Goal: Task Accomplishment & Management: Manage account settings

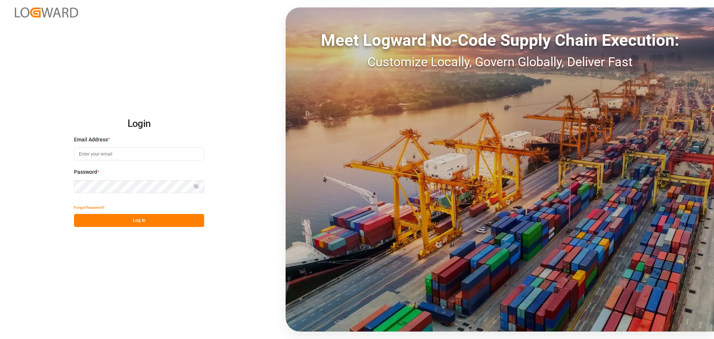
click at [117, 158] on input at bounding box center [139, 153] width 130 height 13
click at [92, 155] on input "mailto:[EMAIL_ADDRESS][PERSON_NAME][DOMAIN_NAME]" at bounding box center [139, 153] width 130 height 13
drag, startPoint x: 92, startPoint y: 154, endPoint x: 68, endPoint y: 156, distance: 24.6
click at [68, 156] on div "Login Email Address * mailto:[EMAIL_ADDRESS][PERSON_NAME][DOMAIN_NAME] Enter a …" at bounding box center [357, 169] width 714 height 339
type input "[EMAIL_ADDRESS][PERSON_NAME][DOMAIN_NAME]"
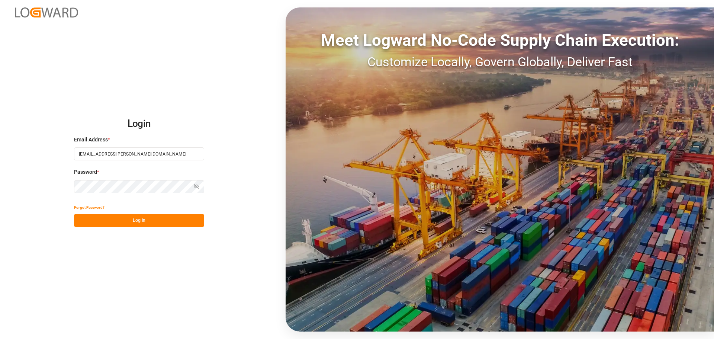
click at [127, 193] on div "Password * Show password Password is required." at bounding box center [139, 184] width 130 height 33
click at [150, 222] on button "Log In" at bounding box center [139, 220] width 130 height 13
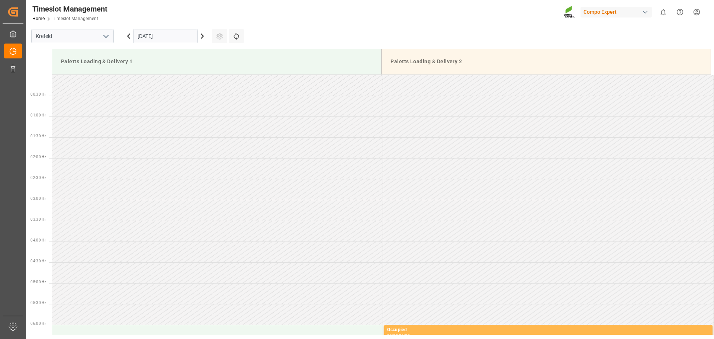
scroll to position [620, 0]
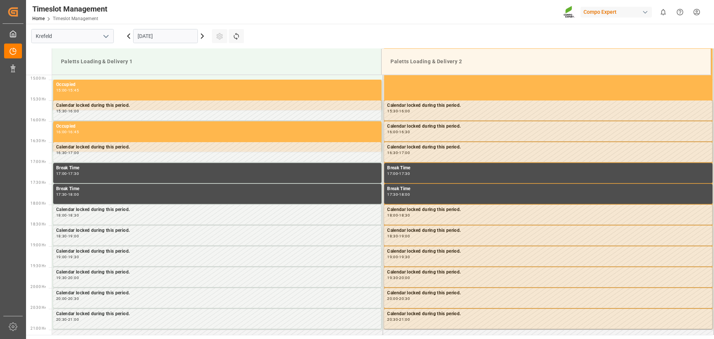
click at [201, 38] on icon at bounding box center [202, 36] width 9 height 9
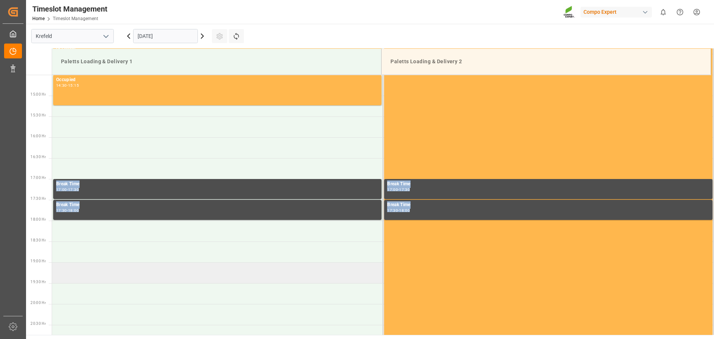
scroll to position [605, 0]
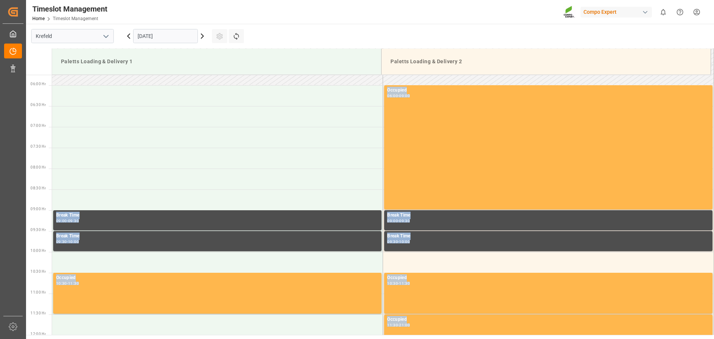
drag, startPoint x: 62, startPoint y: 279, endPoint x: 281, endPoint y: 31, distance: 330.7
click at [281, 32] on main "Krefeld 25.09.2025 Settings Refresh Time Slots Paletts Loading & Delivery 1 Pal…" at bounding box center [369, 179] width 687 height 311
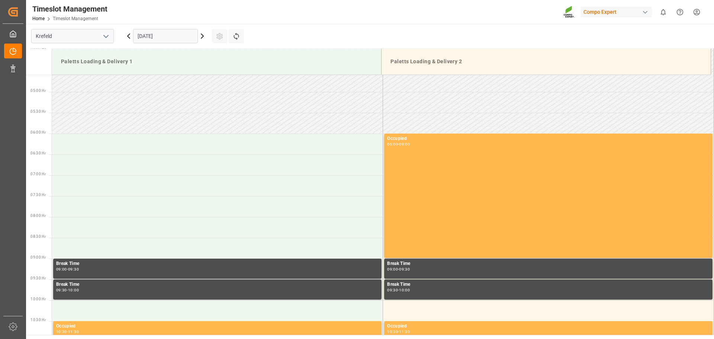
click at [282, 30] on main "Krefeld 25.09.2025 Settings Refresh Time Slots Paletts Loading & Delivery 1 Pal…" at bounding box center [369, 179] width 687 height 311
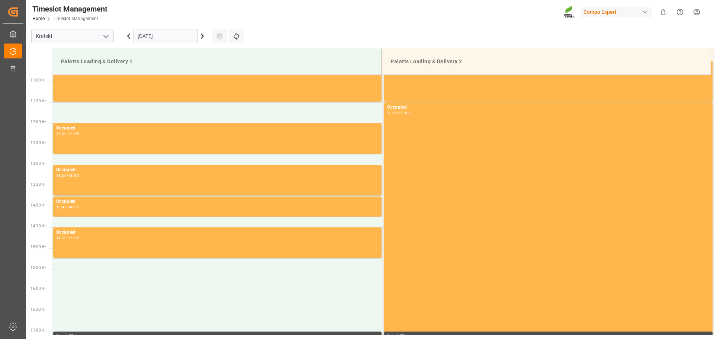
scroll to position [303, 0]
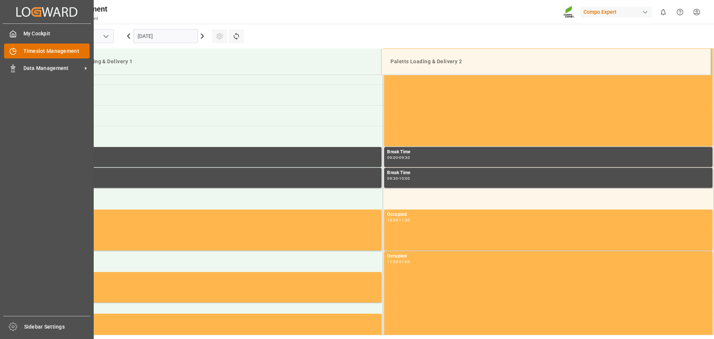
click at [6, 53] on div at bounding box center [10, 51] width 13 height 8
click at [36, 52] on span "Timeslot Management" at bounding box center [56, 51] width 67 height 8
click at [43, 78] on div "My Cockpit My Cockpit Timeslot Management Timeslot Management Data Management D…" at bounding box center [47, 170] width 89 height 292
click at [42, 67] on span "Data Management" at bounding box center [52, 68] width 59 height 8
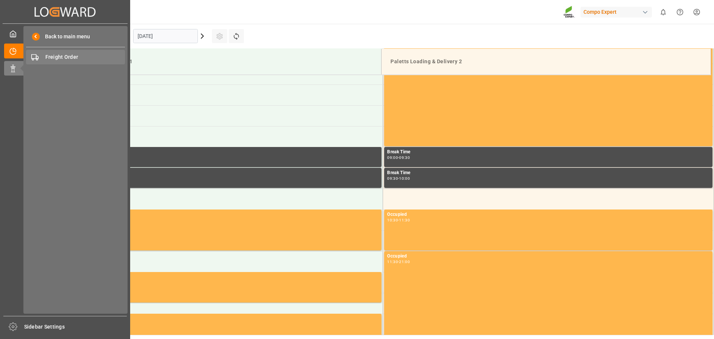
click at [71, 52] on div "Freight Order Freight Order" at bounding box center [75, 57] width 99 height 15
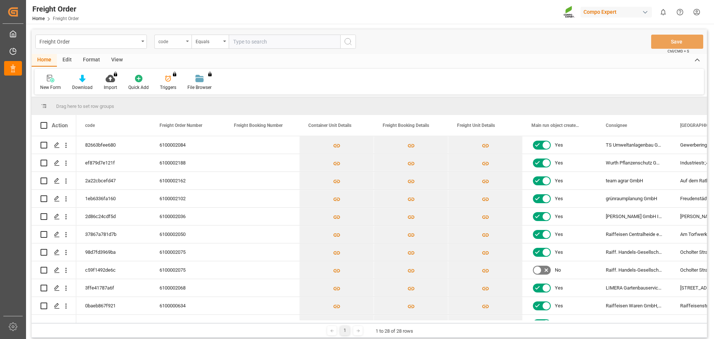
click at [182, 42] on div "code" at bounding box center [170, 40] width 25 height 9
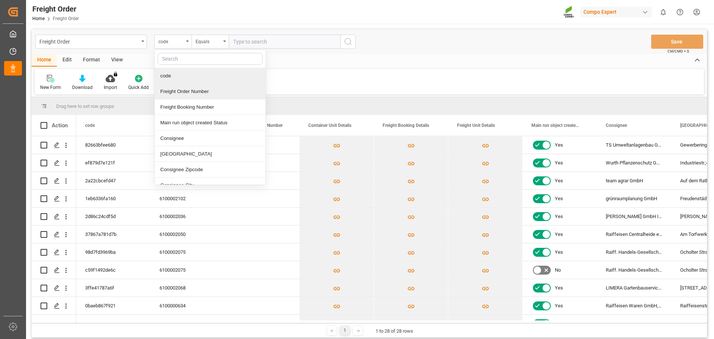
click at [218, 90] on div "Freight Order Number" at bounding box center [210, 92] width 111 height 16
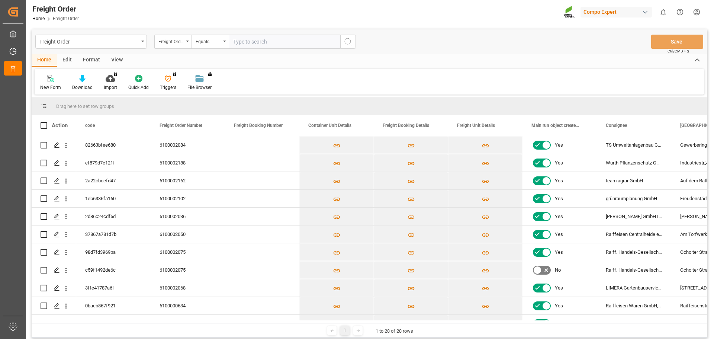
click at [267, 45] on input "text" at bounding box center [285, 42] width 112 height 14
click at [250, 42] on input "text" at bounding box center [285, 42] width 112 height 14
paste input "6100002162"
type input "6100002162"
click at [347, 43] on icon "search button" at bounding box center [348, 41] width 9 height 9
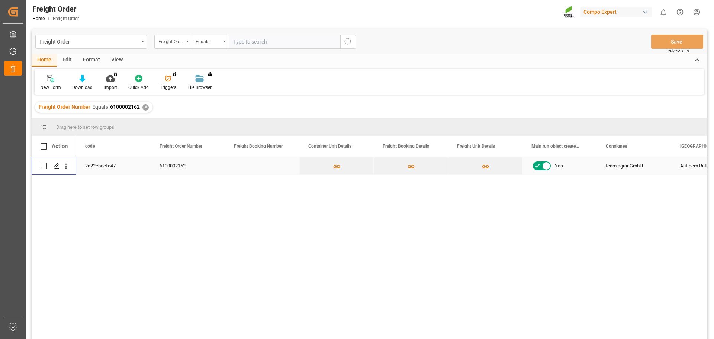
click at [46, 164] on input "Press Space to toggle row selection (unchecked)" at bounding box center [44, 166] width 7 height 7
click at [46, 164] on input "Press Space to toggle row selection (checked)" at bounding box center [44, 166] width 7 height 7
click at [558, 297] on div "2a22cbcefd47 6100002162 Yes team agrar GmbH Auf dem Rathwege 39393" at bounding box center [391, 250] width 631 height 187
click at [670, 164] on div "team agrar GmbH" at bounding box center [634, 165] width 74 height 17
click at [627, 231] on div "2a22cbcefd47 6100002162 Yes team agrar GmbH Auf dem Rathwege 39393" at bounding box center [391, 250] width 631 height 187
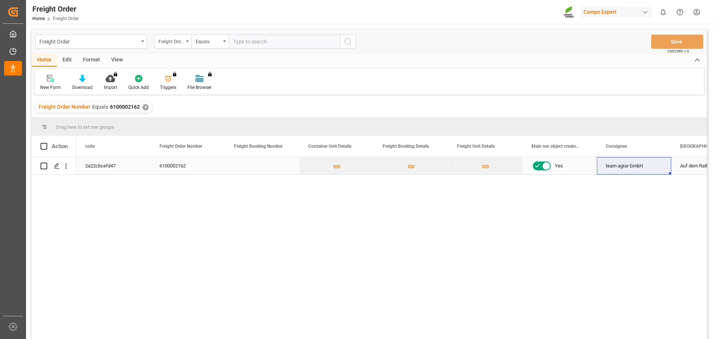
click at [231, 174] on div "Press SPACE to select this row." at bounding box center [262, 165] width 74 height 17
click at [214, 174] on div "6100002162" at bounding box center [188, 165] width 74 height 17
click at [266, 102] on div "Freight Order Number Equals 6100002162 ✕" at bounding box center [370, 107] width 676 height 21
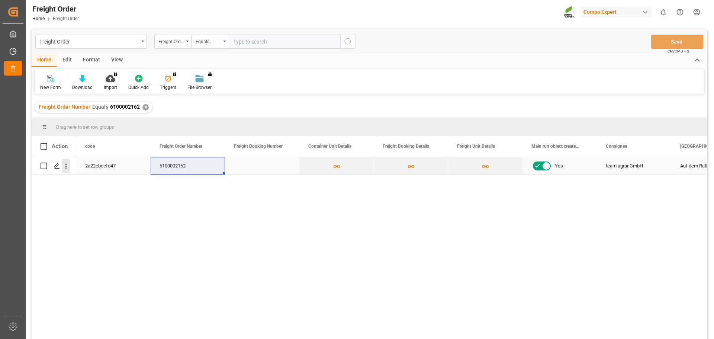
click at [67, 169] on icon "open menu" at bounding box center [66, 166] width 8 height 8
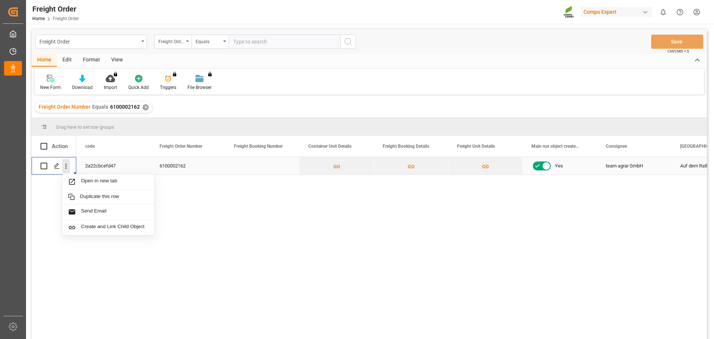
click at [67, 169] on icon "close menu" at bounding box center [66, 166] width 8 height 8
click at [66, 166] on icon "open menu" at bounding box center [65, 166] width 1 height 5
click at [76, 180] on span "Press SPACE to select this row." at bounding box center [74, 182] width 13 height 8
click at [46, 166] on input "Press Space to toggle row selection (unchecked)" at bounding box center [44, 166] width 7 height 7
checkbox input "true"
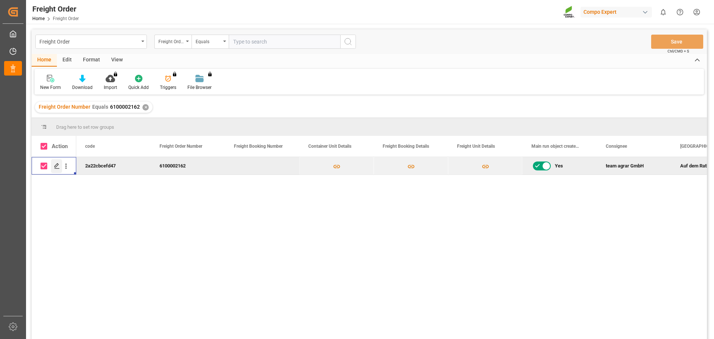
click at [55, 166] on polygon "Press SPACE to deselect this row." at bounding box center [57, 166] width 4 height 4
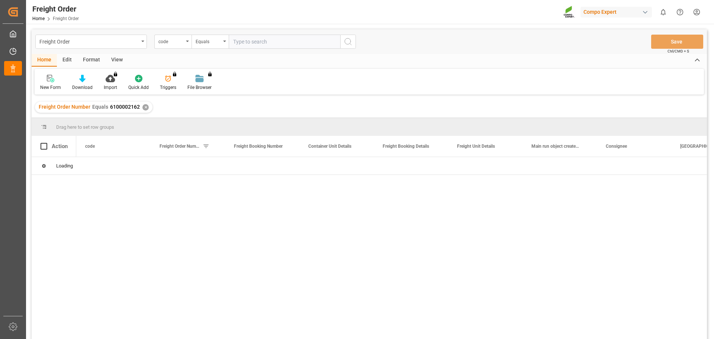
click at [218, 243] on div at bounding box center [391, 250] width 631 height 187
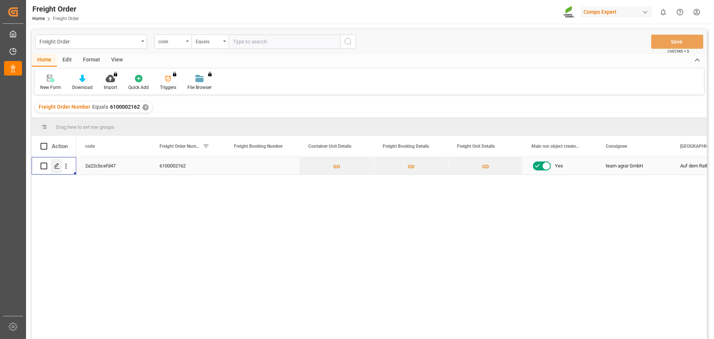
click at [57, 170] on div "Press SPACE to select this row." at bounding box center [56, 166] width 11 height 14
click at [47, 170] on div "Press SPACE to select this row." at bounding box center [54, 165] width 27 height 17
click at [45, 168] on input "Press Space to toggle row selection (unchecked)" at bounding box center [44, 166] width 7 height 7
checkbox input "true"
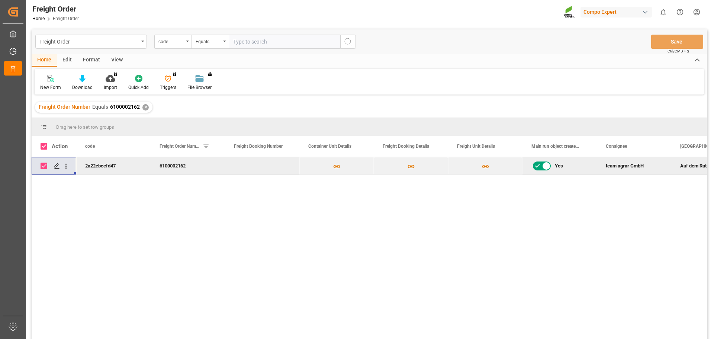
click at [638, 334] on div "2a22cbcefd47 6100002162 Yes team agrar GmbH Auf dem Rathwege 39393" at bounding box center [391, 250] width 631 height 187
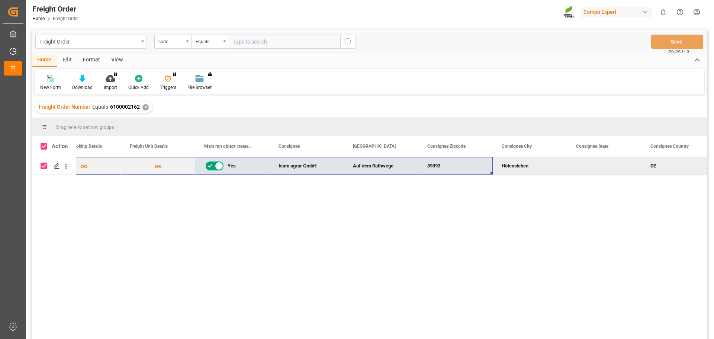
drag, startPoint x: 296, startPoint y: 172, endPoint x: 459, endPoint y: 186, distance: 163.2
click at [459, 186] on div "Yes team agrar GmbH Auf dem Rathwege 39393 Hötensleben DE" at bounding box center [391, 250] width 631 height 187
click at [461, 192] on div "Yes team agrar GmbH Auf dem Rathwege 39393 Hötensleben DE" at bounding box center [391, 250] width 631 height 187
drag, startPoint x: 427, startPoint y: 228, endPoint x: 389, endPoint y: 232, distance: 38.2
click at [428, 228] on div "Yes team agrar GmbH Auf dem Rathwege 39393 Hötensleben DE" at bounding box center [391, 250] width 631 height 187
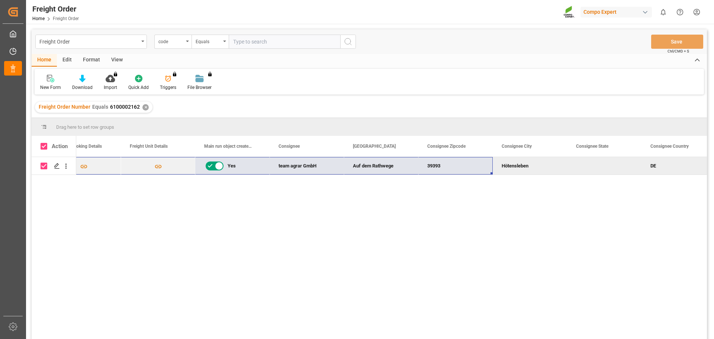
click at [98, 196] on div "Yes team agrar GmbH Auf dem Rathwege 39393 Hötensleben DE" at bounding box center [391, 250] width 631 height 187
click at [57, 167] on icon "Press SPACE to deselect this row." at bounding box center [57, 166] width 6 height 6
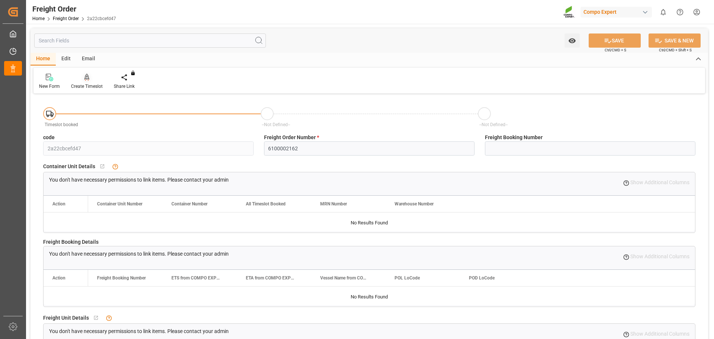
click at [81, 77] on div at bounding box center [87, 77] width 32 height 8
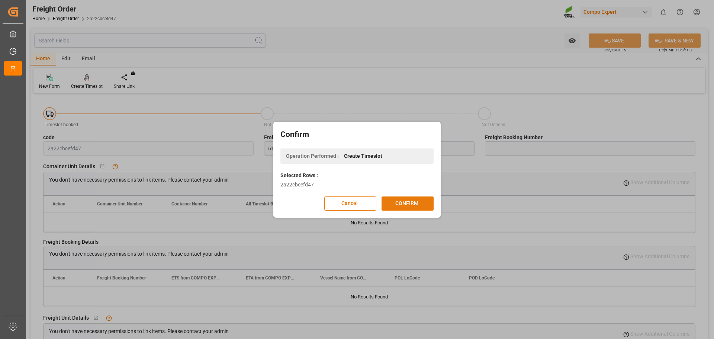
click at [416, 205] on button "CONFIRM" at bounding box center [408, 203] width 52 height 14
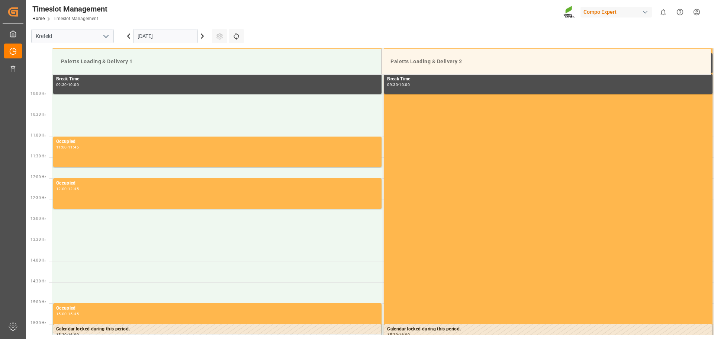
scroll to position [368, 0]
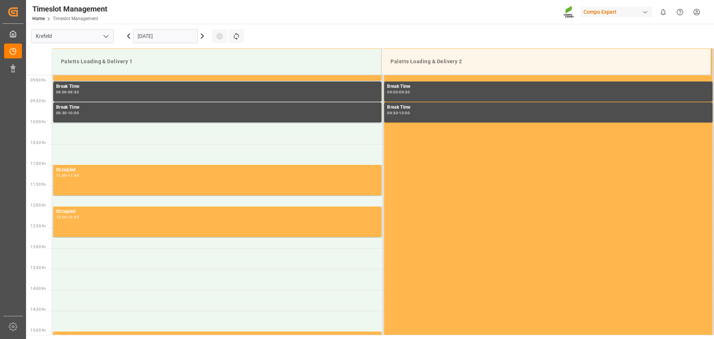
click at [201, 38] on icon at bounding box center [202, 36] width 2 height 4
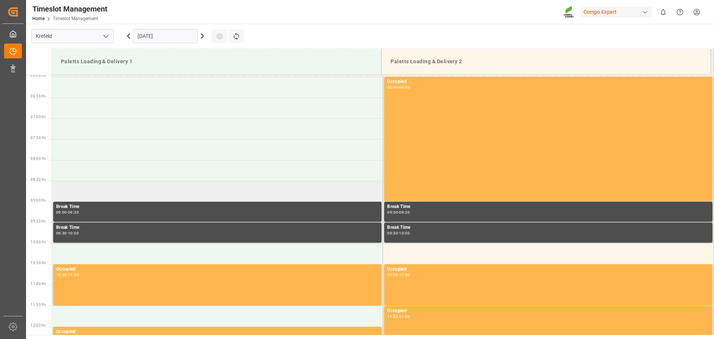
scroll to position [323, 0]
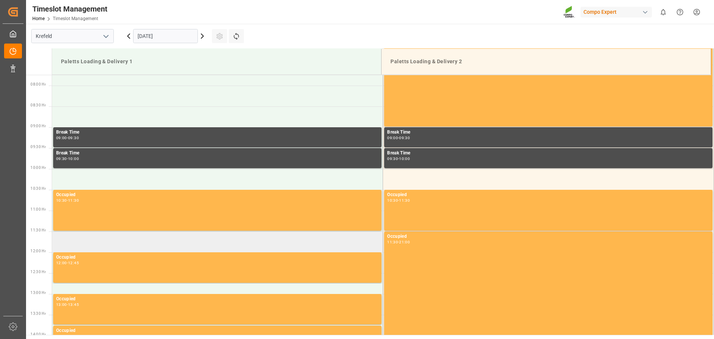
click at [125, 244] on td at bounding box center [217, 241] width 331 height 21
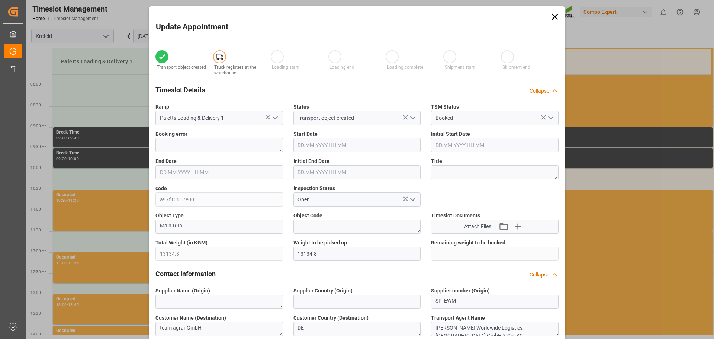
type input "[DATE] 11:30"
type input "[DATE] 12:00"
type input "[DATE] 15:27"
type input "[DATE] 14:04"
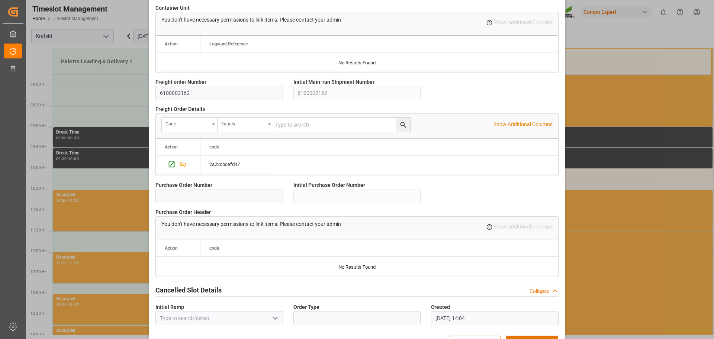
scroll to position [640, 0]
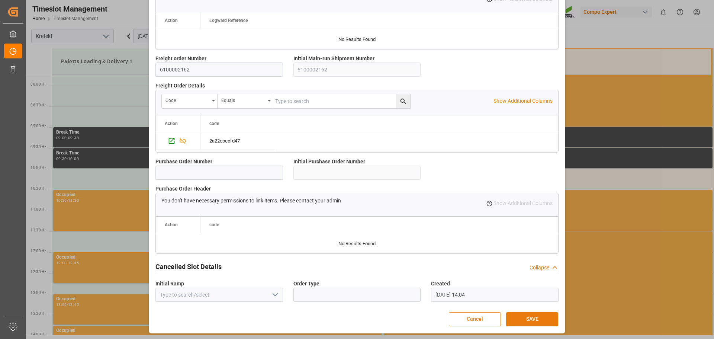
click at [533, 320] on button "SAVE" at bounding box center [532, 319] width 52 height 14
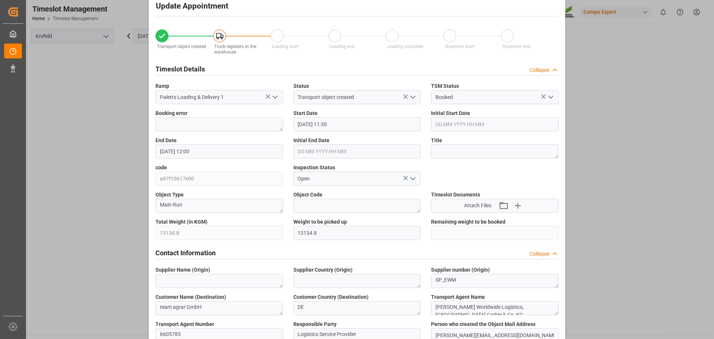
scroll to position [0, 0]
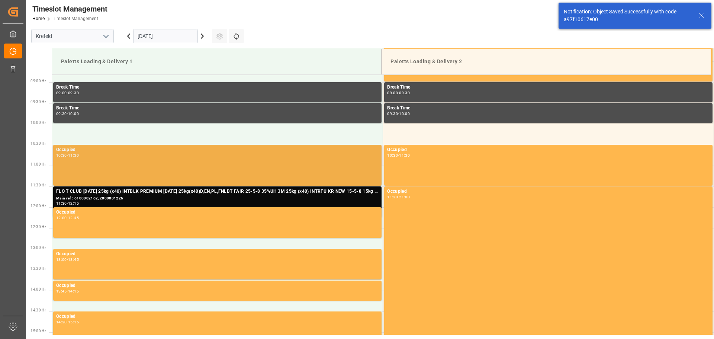
scroll to position [300, 0]
